Goal: Contribute content: Add original content to the website for others to see

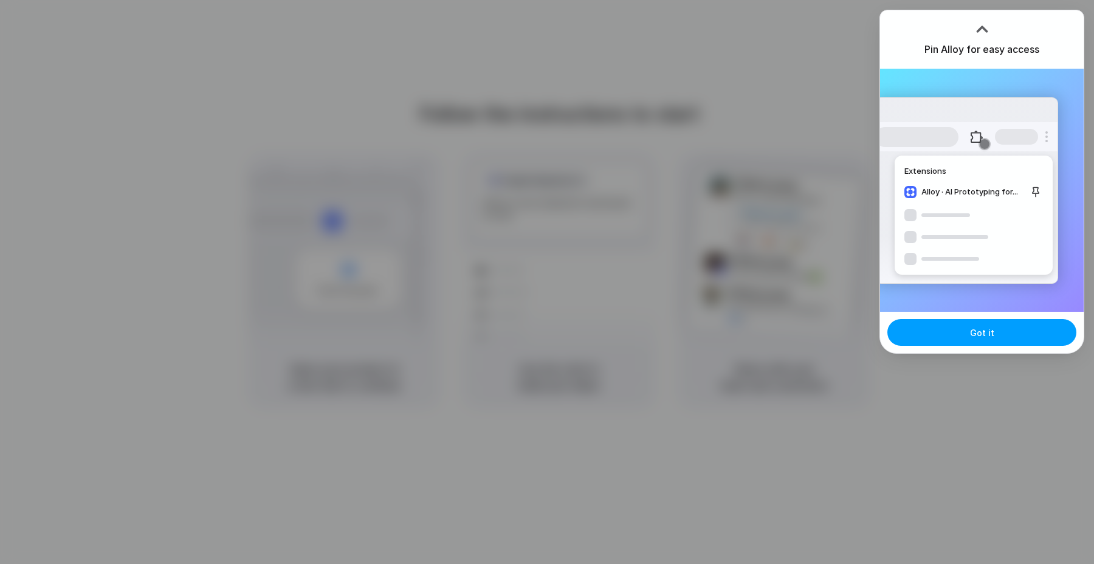
click at [976, 337] on span "Got it" at bounding box center [982, 333] width 24 height 13
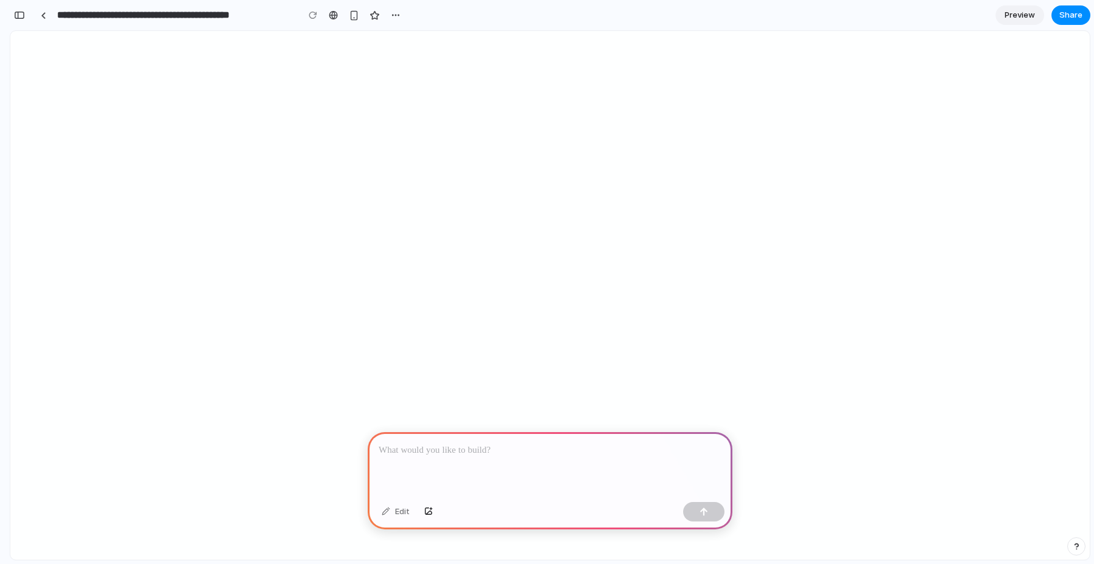
click at [490, 455] on p at bounding box center [550, 450] width 343 height 15
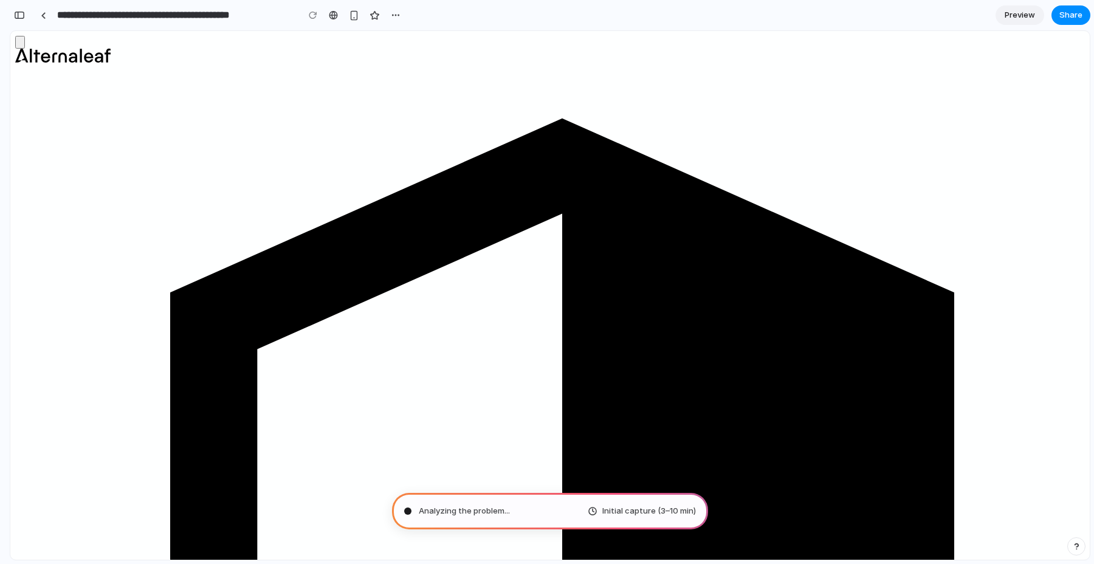
type input "**********"
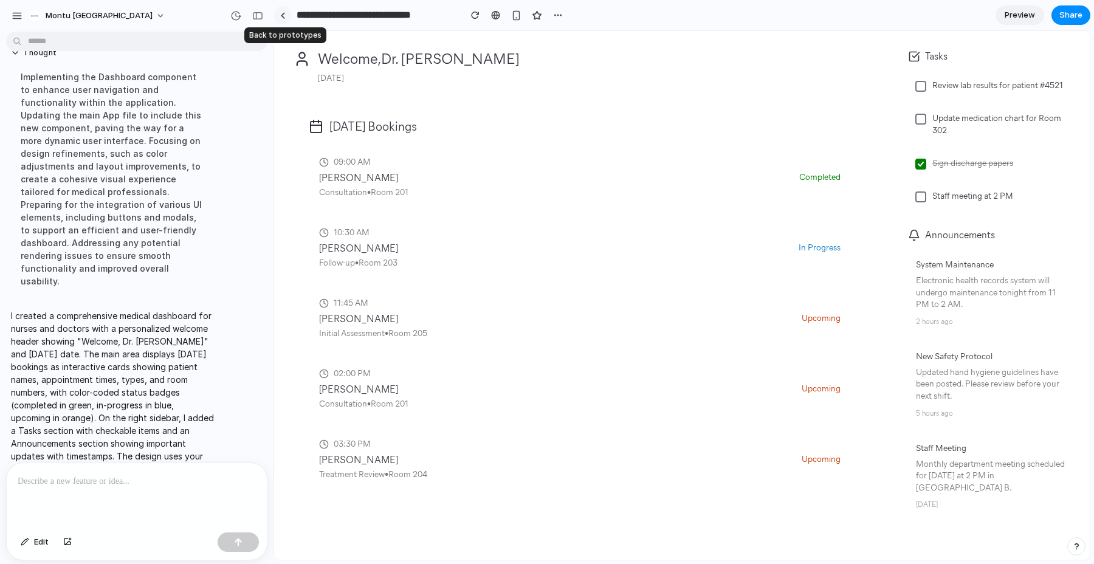
click at [285, 16] on link at bounding box center [283, 15] width 18 height 18
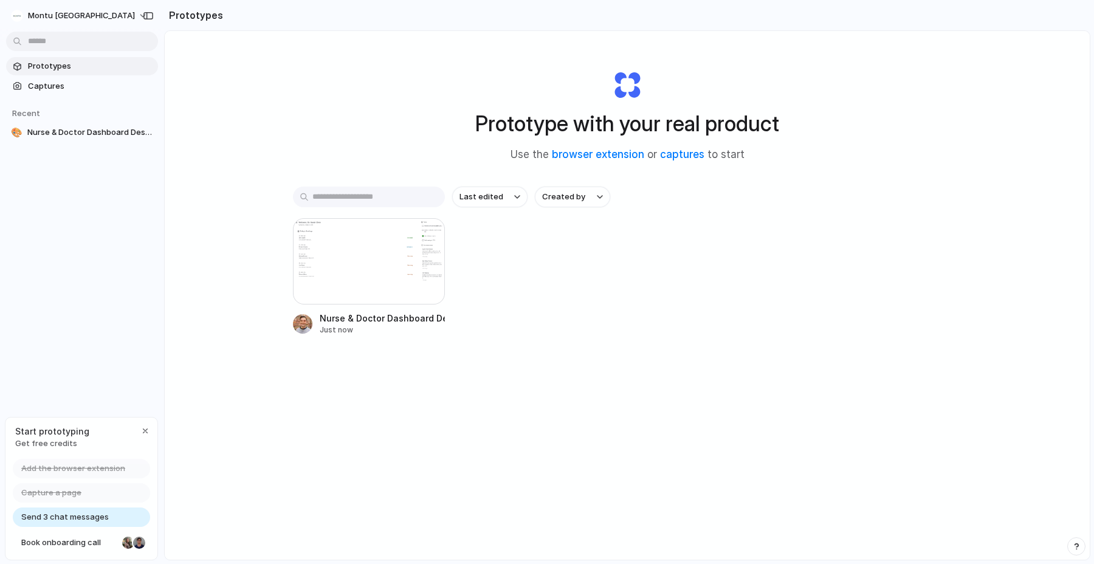
click at [49, 67] on span "Prototypes" at bounding box center [90, 66] width 125 height 12
click at [349, 271] on div at bounding box center [369, 261] width 152 height 86
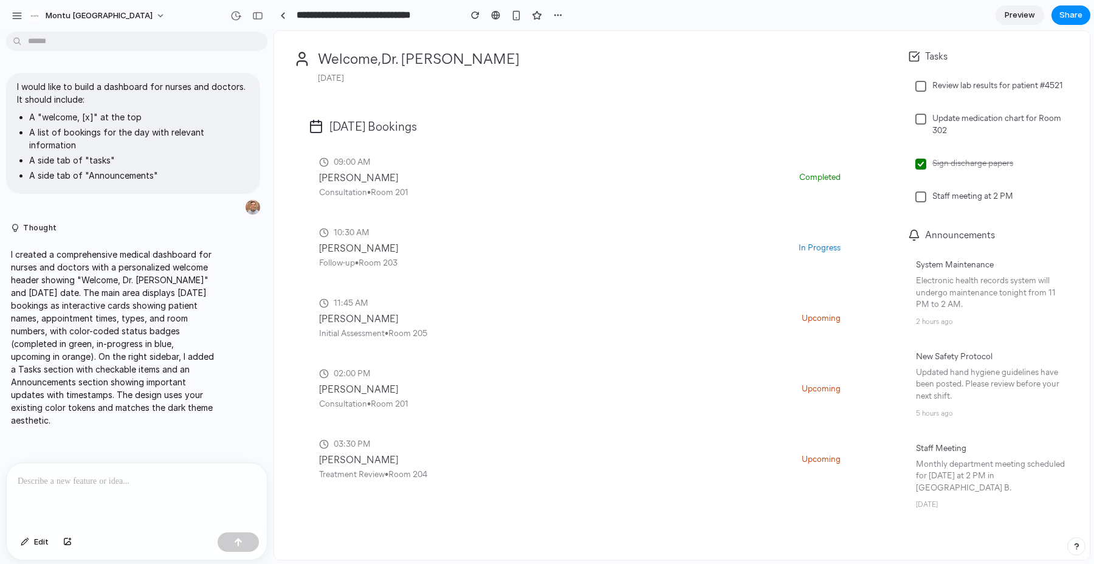
click at [500, 185] on div "09:00 AM John Smith Consultation • Room 201" at bounding box center [554, 177] width 471 height 43
click at [441, 271] on div "10:30 AM Emma Johnson Follow-up • Room 203 In Progress" at bounding box center [585, 247] width 552 height 63
click at [438, 334] on div "Initial Assessment • Room 205" at bounding box center [555, 334] width 473 height 12
click at [439, 395] on div "Lisa Davis" at bounding box center [555, 390] width 473 height 12
click at [447, 442] on div "03:30 PM" at bounding box center [555, 444] width 473 height 12
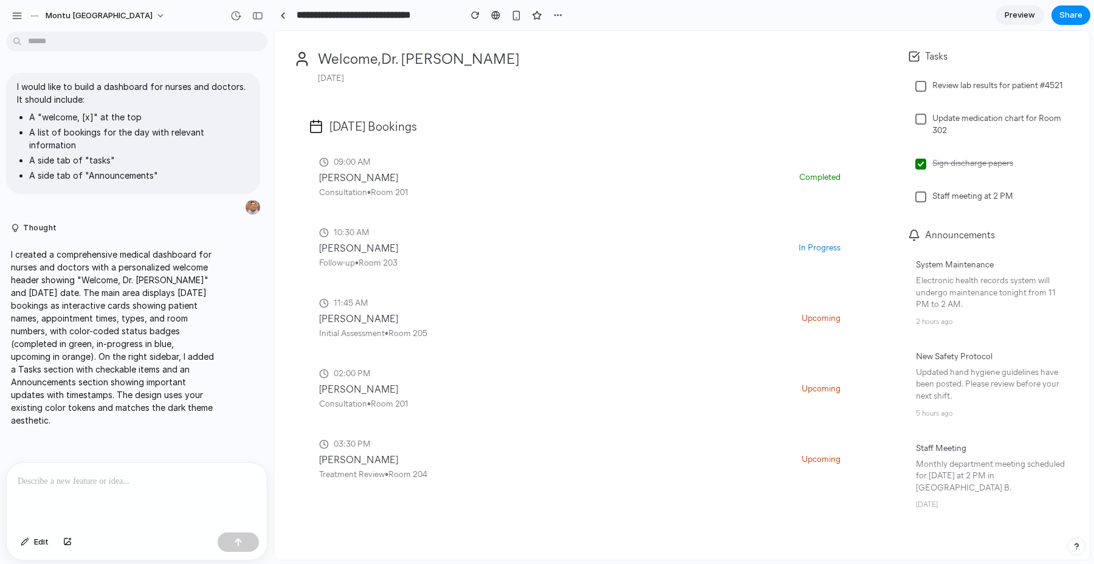
click at [903, 272] on div "Tasks Review lab results for patient #4521 Update medication chart for Room 302…" at bounding box center [993, 295] width 195 height 529
click at [922, 198] on div at bounding box center [921, 197] width 11 height 11
click at [922, 200] on icon at bounding box center [921, 196] width 7 height 7
click at [922, 169] on div at bounding box center [921, 164] width 11 height 11
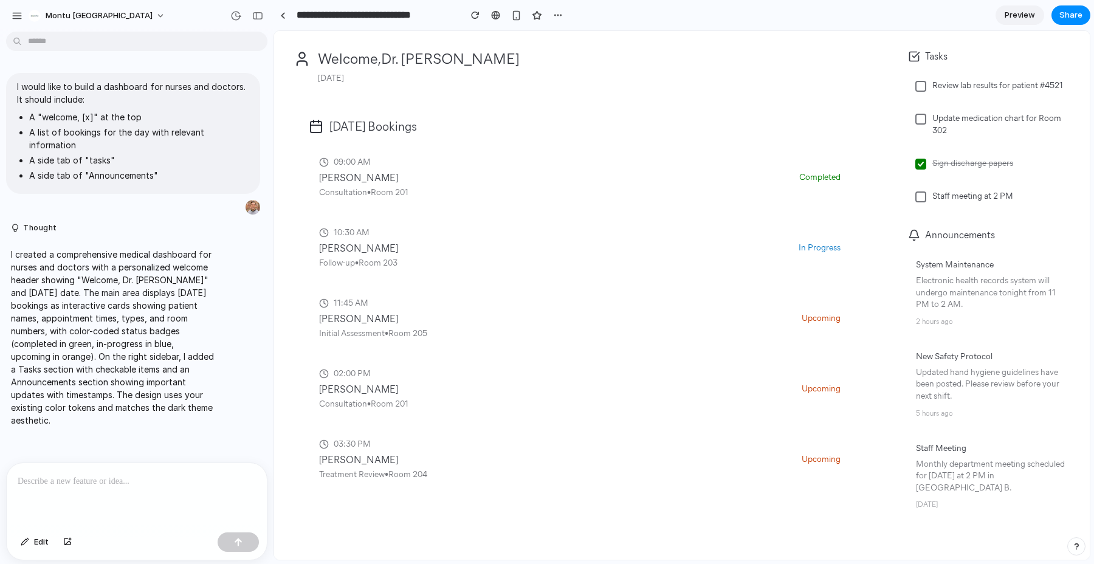
click at [963, 475] on div "Monthly department meeting scheduled for Friday at 2 PM in Conference Room B." at bounding box center [993, 476] width 154 height 36
click at [514, 18] on div "button" at bounding box center [516, 15] width 10 height 10
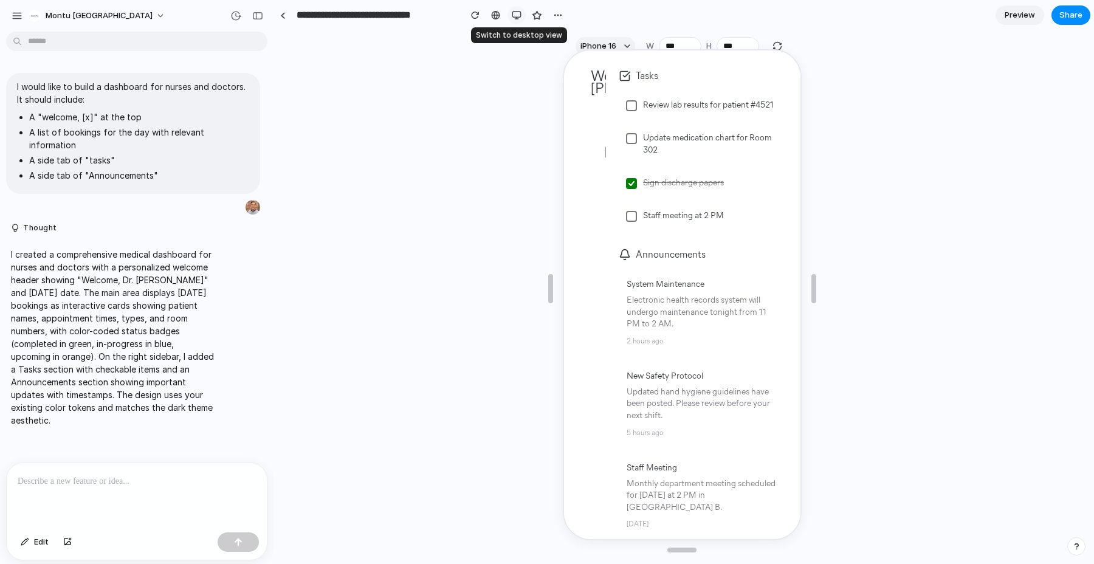
click at [519, 16] on div "button" at bounding box center [517, 15] width 10 height 10
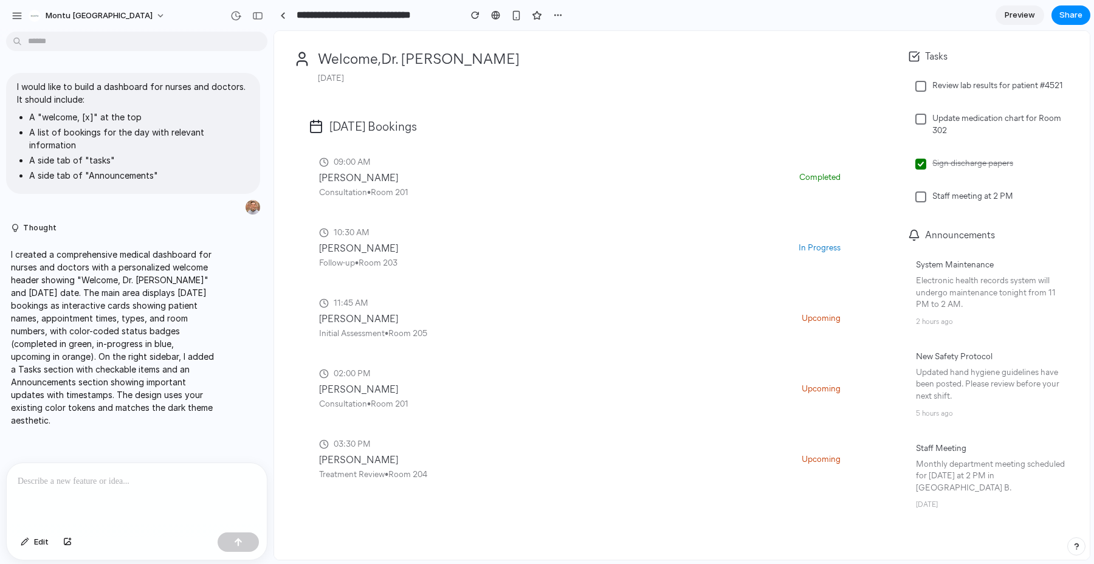
click at [913, 58] on icon at bounding box center [914, 56] width 12 height 12
